Goal: Navigation & Orientation: Go to known website

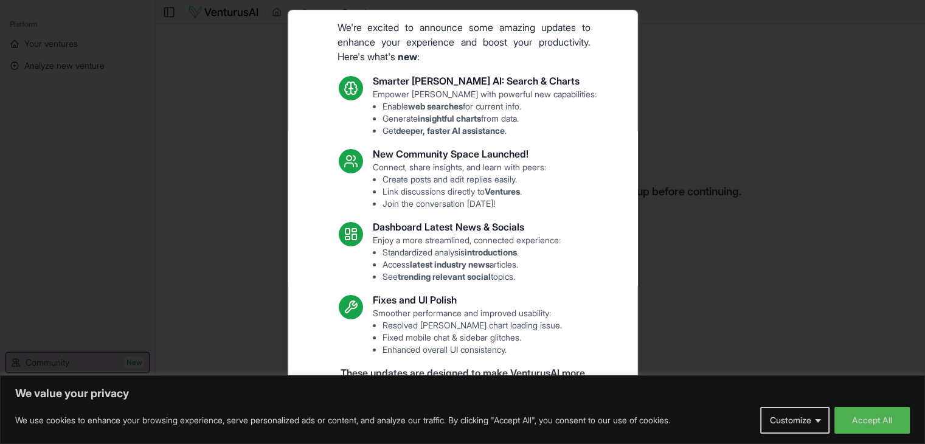
scroll to position [63, 0]
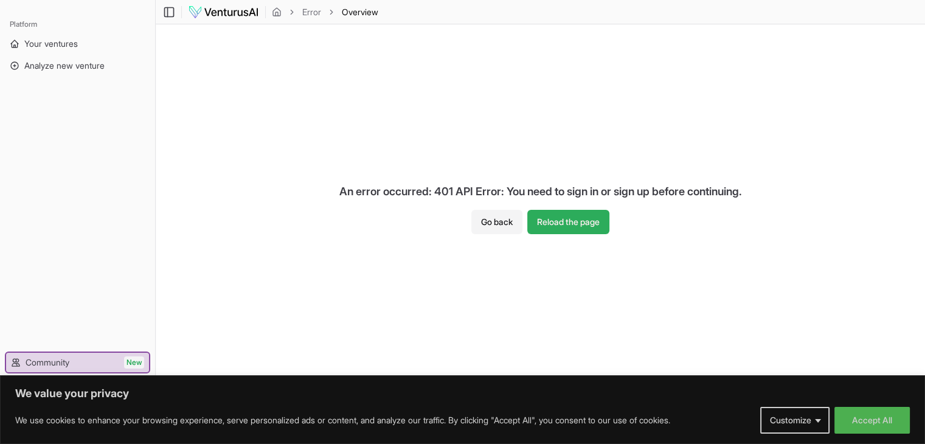
click at [561, 227] on button "Reload the page" at bounding box center [568, 222] width 82 height 24
click at [883, 424] on button "Accept All" at bounding box center [871, 420] width 75 height 27
